Goal: Information Seeking & Learning: Learn about a topic

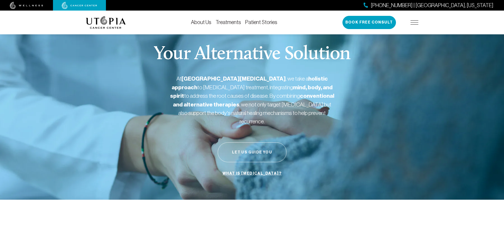
click at [252, 145] on button "Let Us Guide You" at bounding box center [251, 153] width 69 height 20
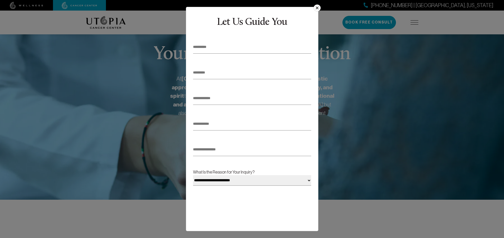
click at [316, 6] on button "×" at bounding box center [316, 7] width 7 height 7
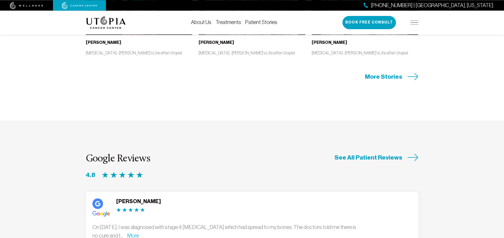
scroll to position [1331, 0]
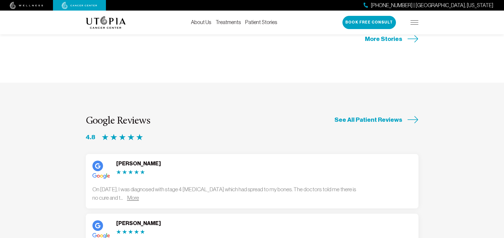
click at [139, 195] on link "More" at bounding box center [133, 198] width 12 height 6
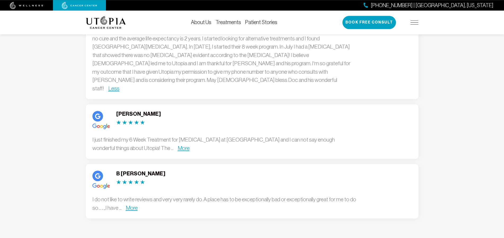
scroll to position [1494, 0]
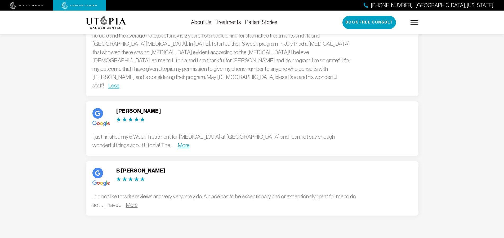
click at [132, 202] on link "More" at bounding box center [132, 205] width 12 height 6
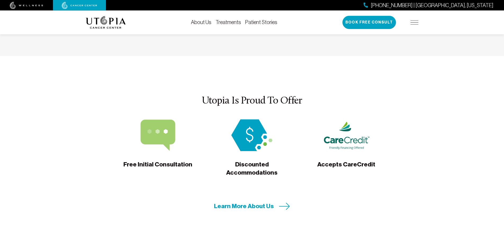
scroll to position [1943, 0]
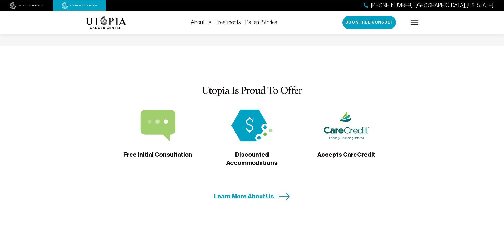
click at [251, 110] on img at bounding box center [251, 126] width 47 height 32
click at [256, 193] on span "Learn More About Us" at bounding box center [244, 197] width 60 height 8
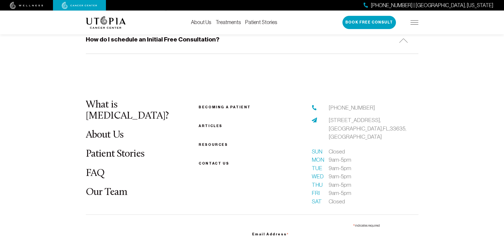
scroll to position [622, 0]
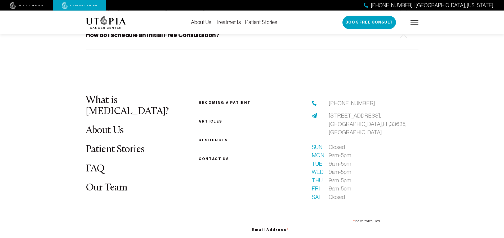
click at [98, 164] on link "FAQ" at bounding box center [95, 169] width 19 height 10
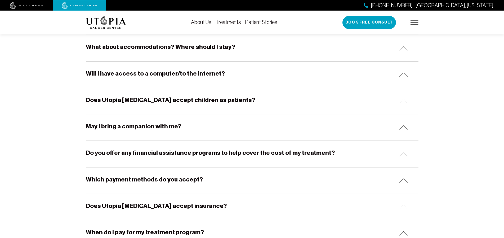
scroll to position [187, 0]
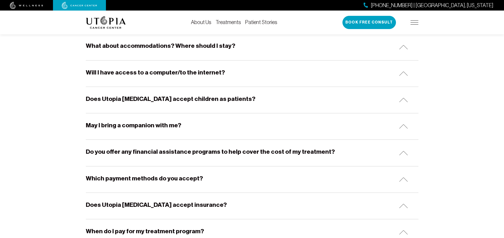
click at [403, 176] on div "Which payment methods do you accept?" at bounding box center [252, 180] width 332 height 26
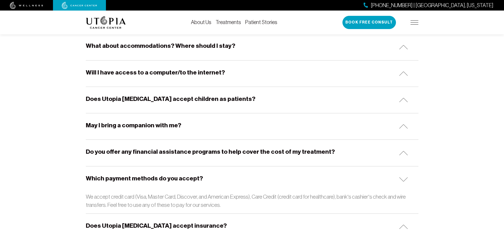
click at [402, 224] on div "Does Utopia Cancer Center accept insurance?" at bounding box center [252, 227] width 332 height 26
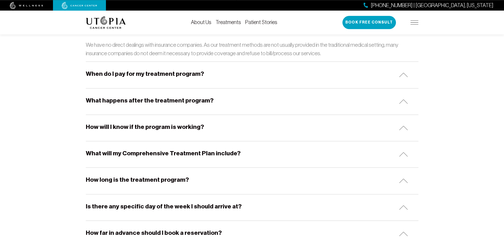
scroll to position [387, 0]
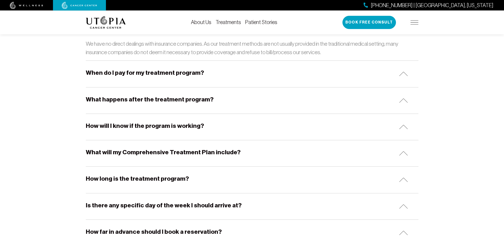
click at [400, 179] on img at bounding box center [403, 180] width 9 height 4
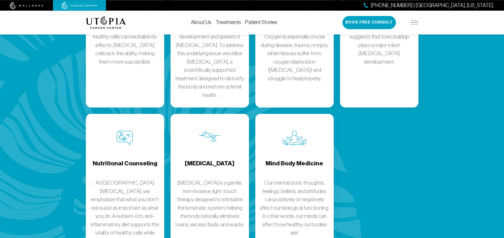
scroll to position [830, 0]
